Goal: Complete application form: Complete application form

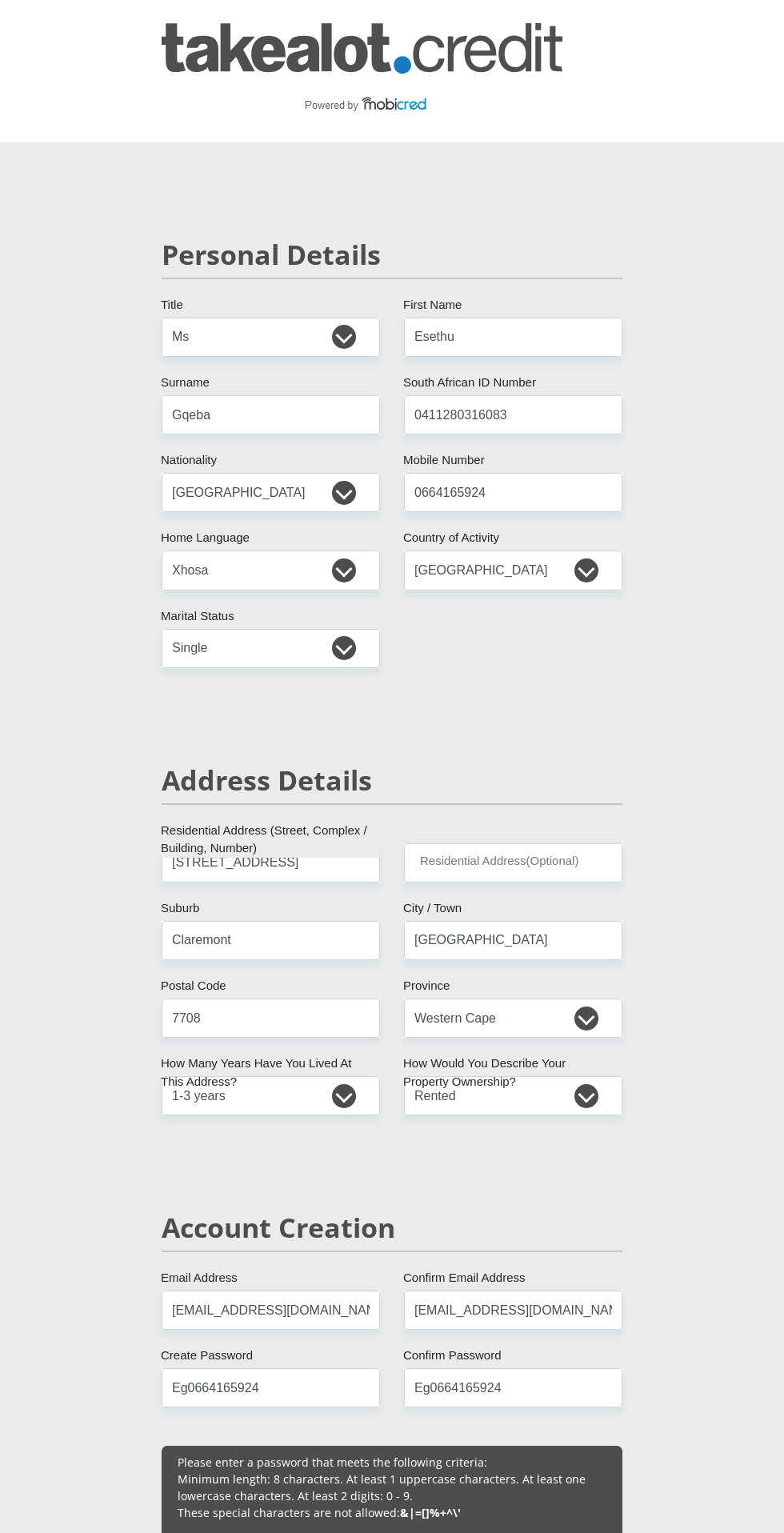
select select "Ms"
select select "ZAF"
select select "xho"
select select "ZAF"
select select "2"
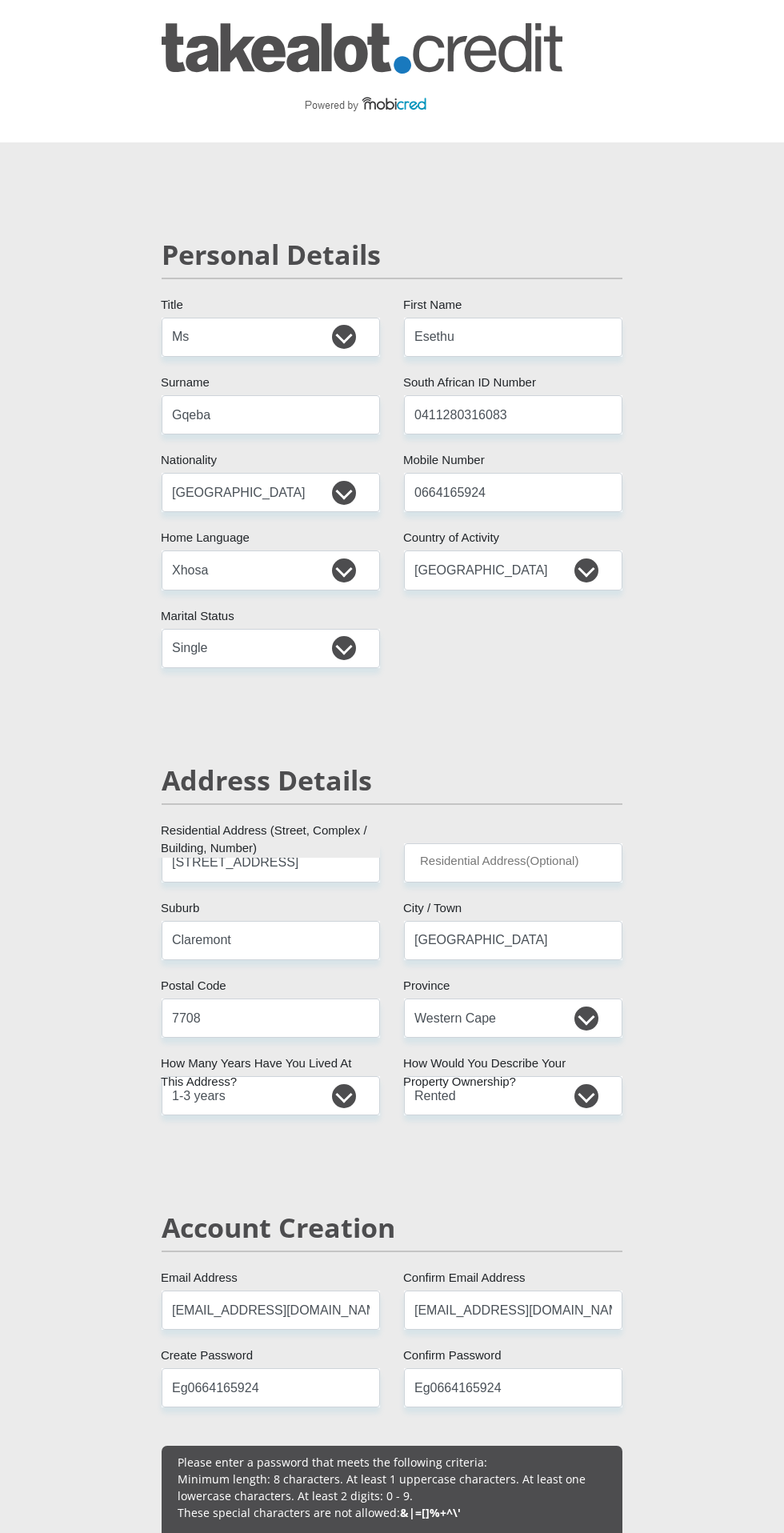
select select "Western Cape"
select select "2"
select select "Rented"
select select "7"
select select "14"
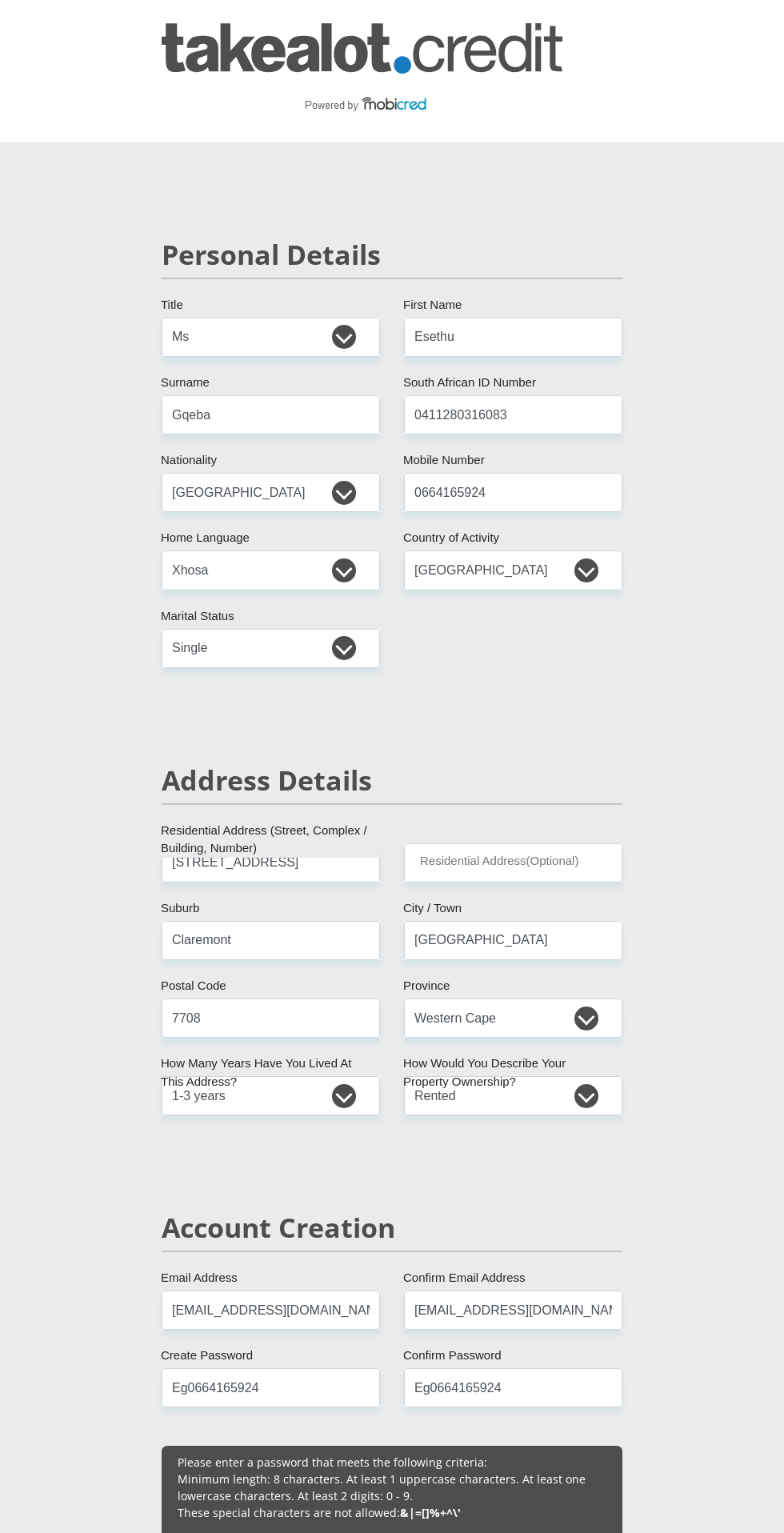
select select "Student"
select select "24"
select select "5"
select select "SAV"
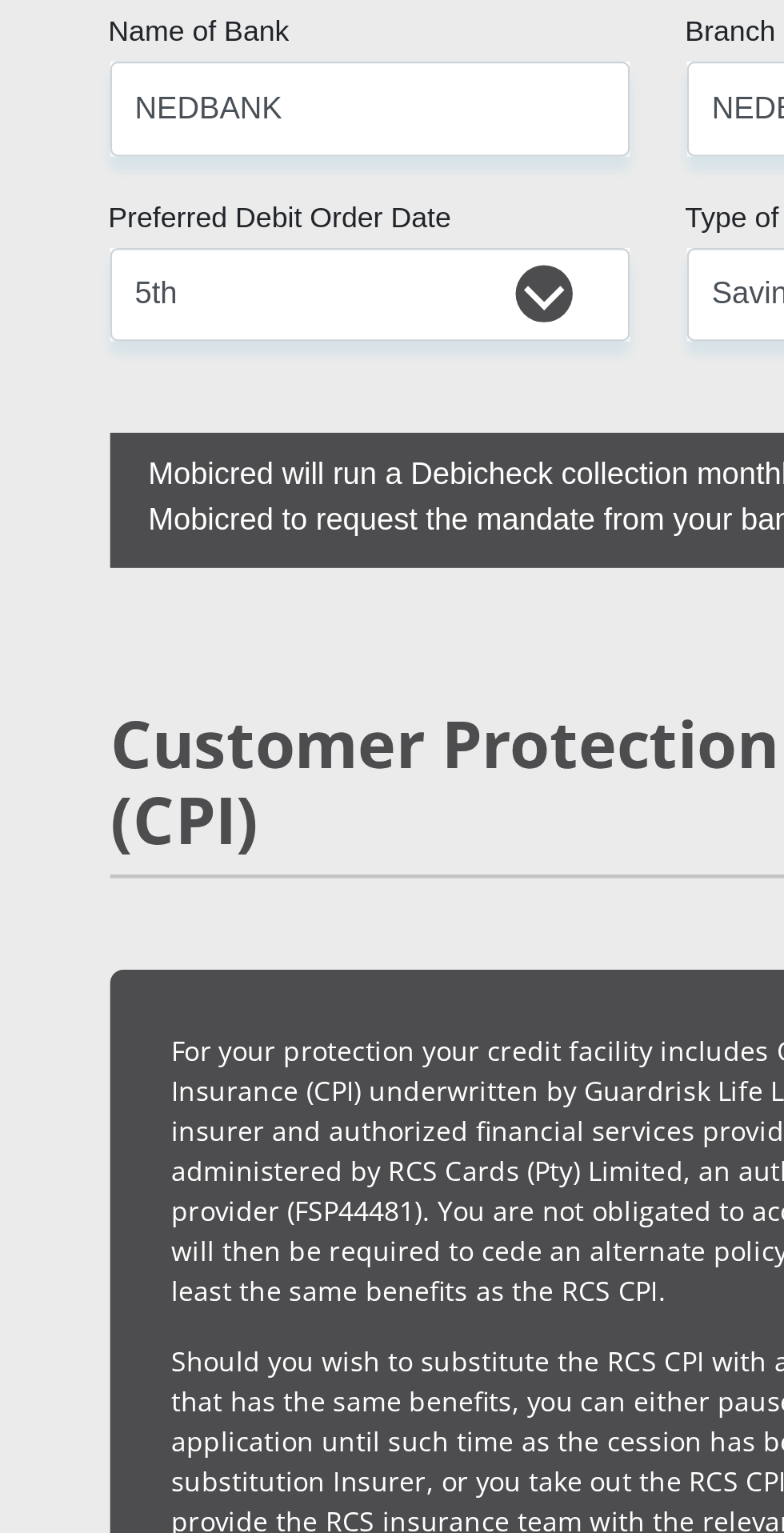
scroll to position [3556, 0]
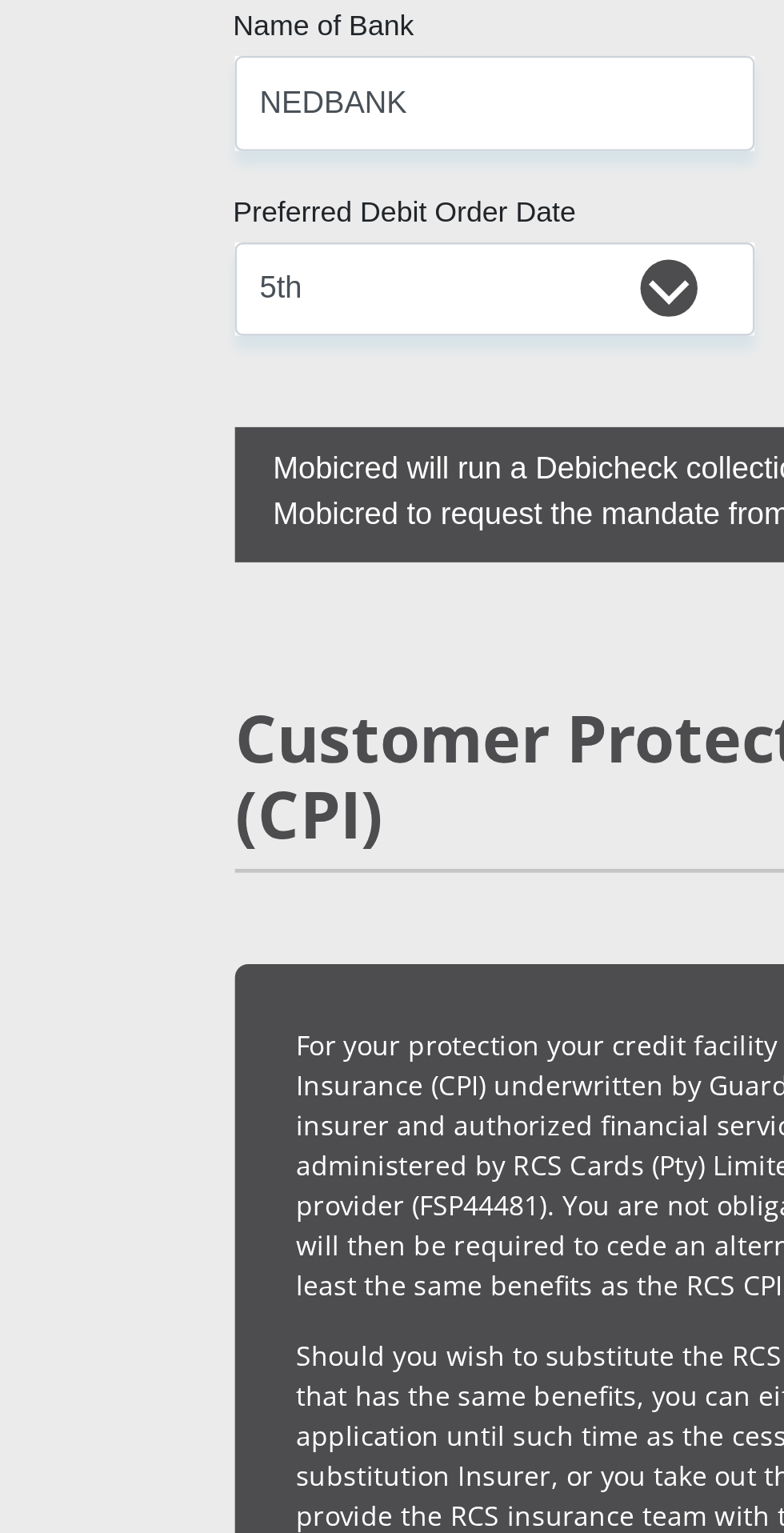
type input "1"
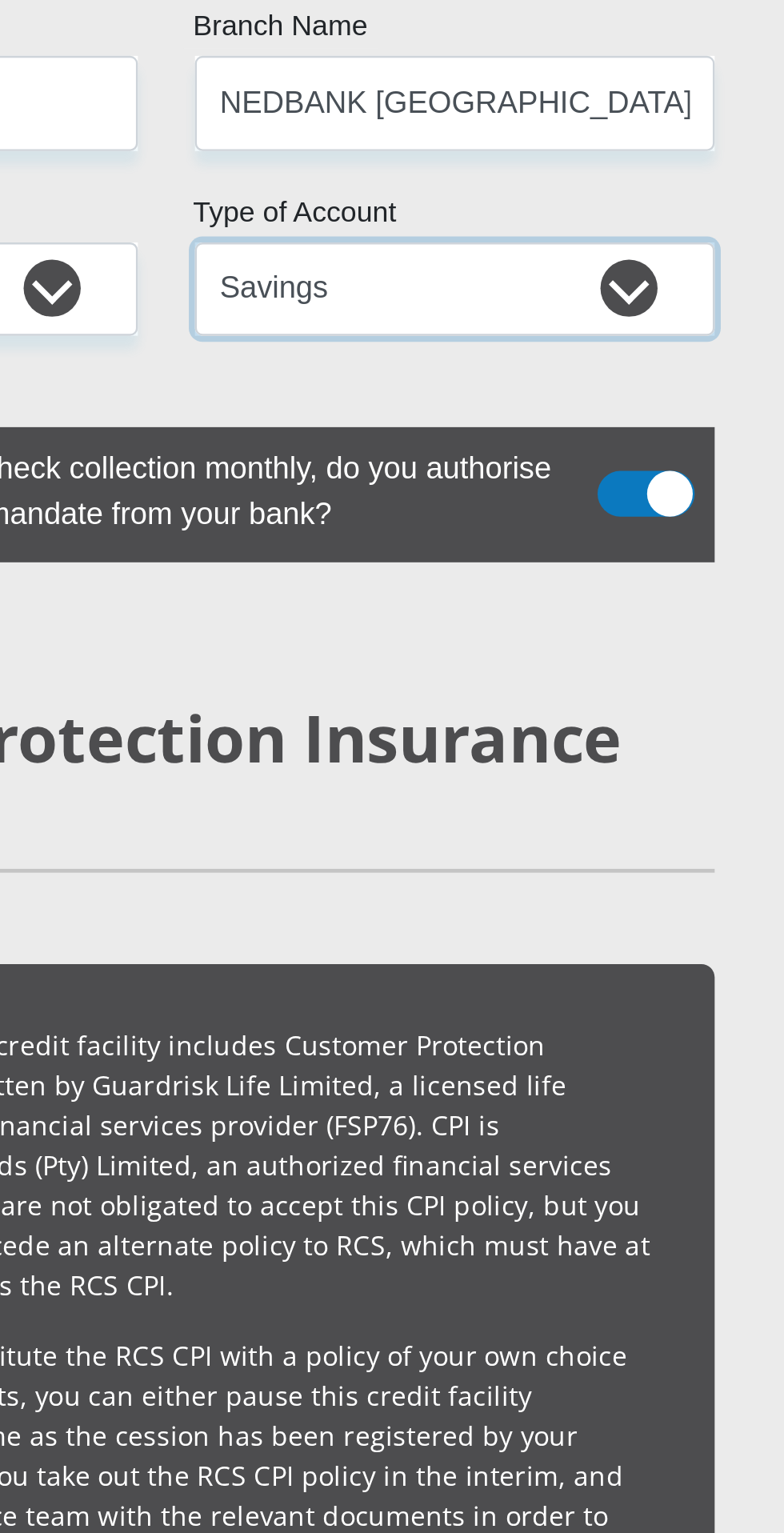
click at [515, 168] on select "Cheque Savings" at bounding box center [513, 147] width 218 height 39
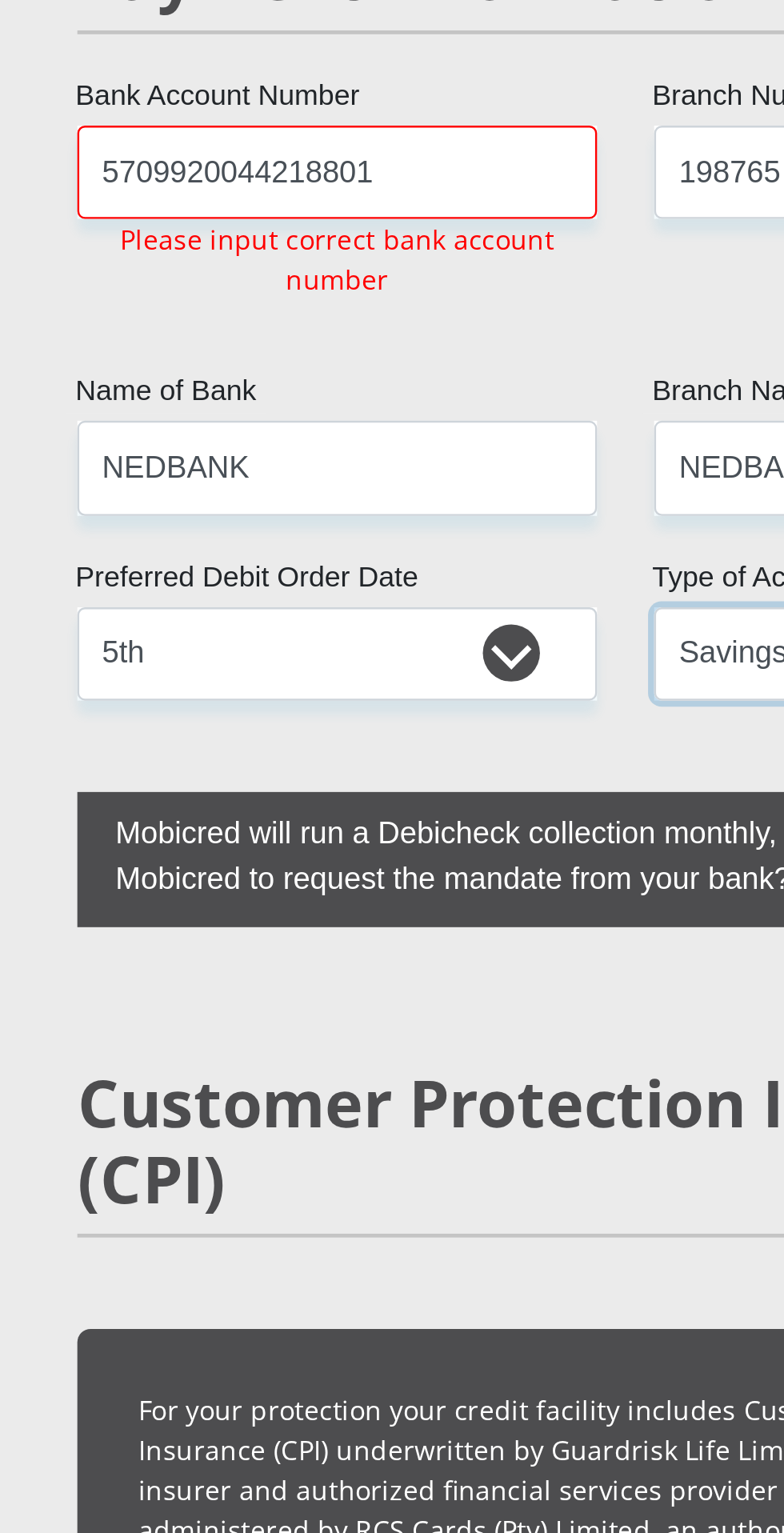
scroll to position [3426, 0]
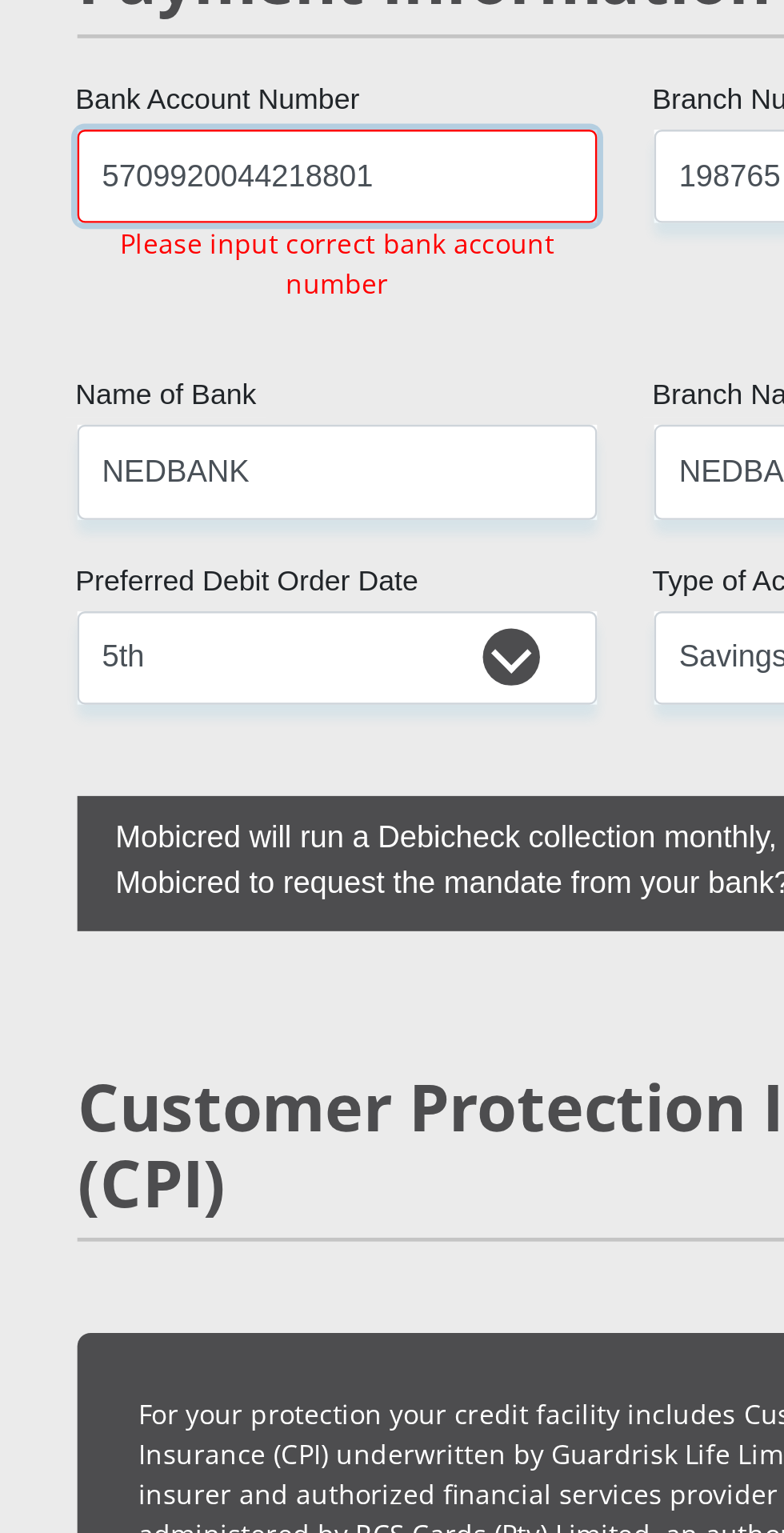
click at [345, 93] on input "5709920044218801" at bounding box center [270, 74] width 218 height 39
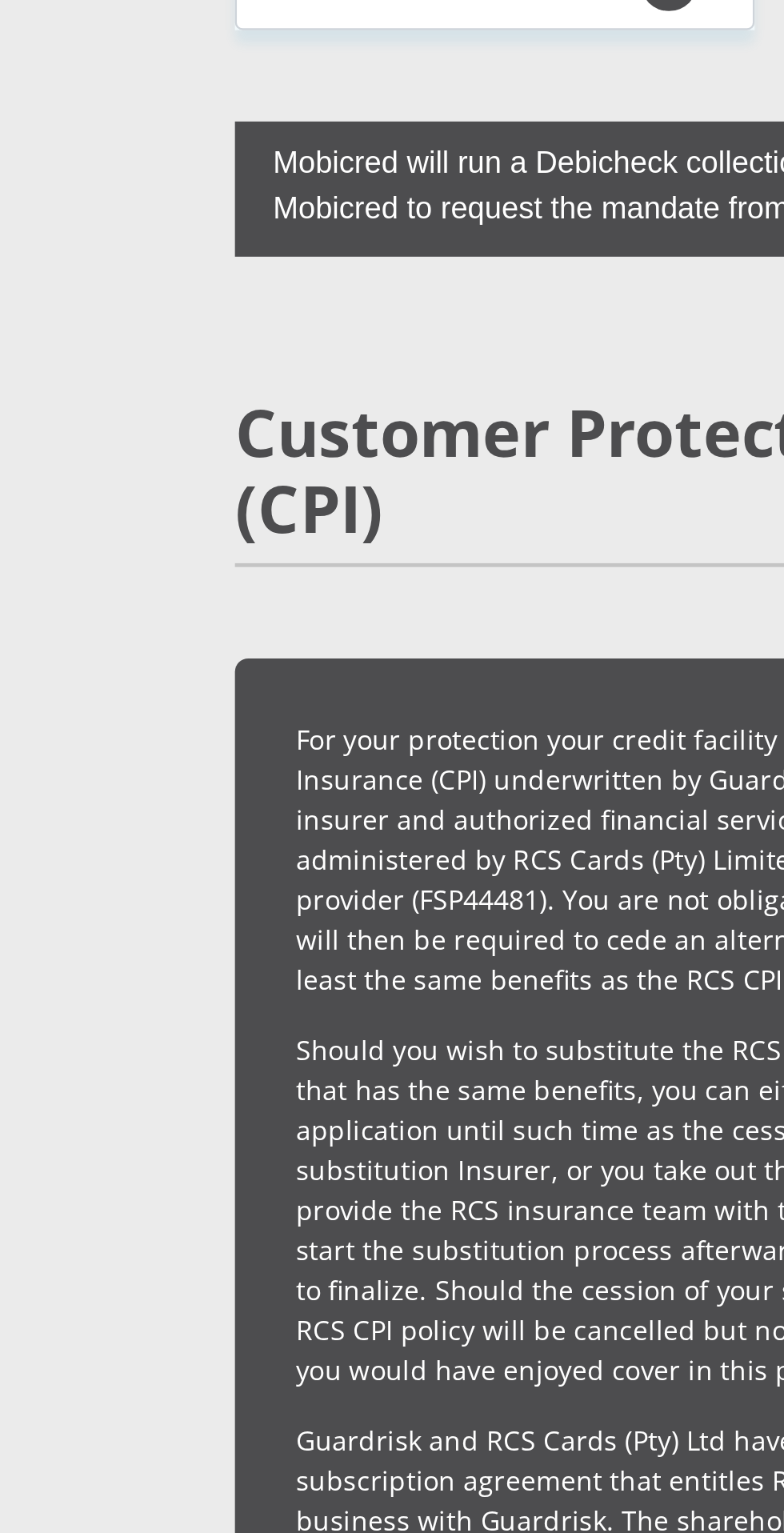
scroll to position [3556, 0]
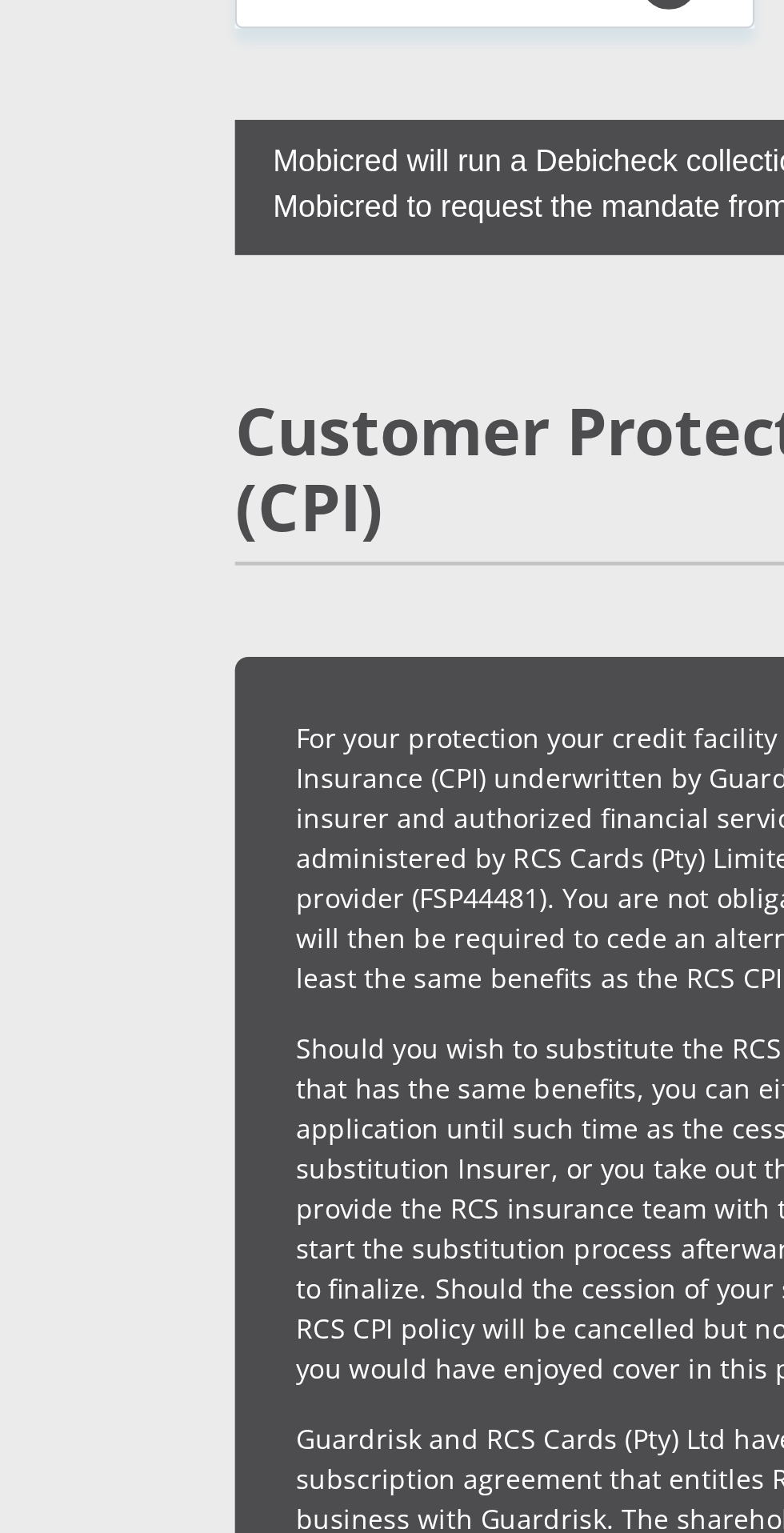
type input "5"
type input "1245126865"
